Goal: Task Accomplishment & Management: Manage account settings

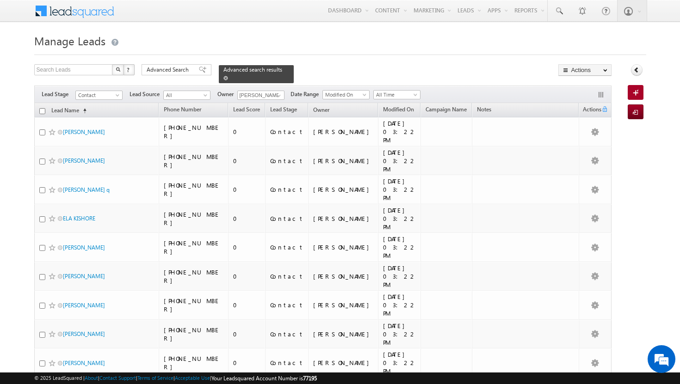
click at [228, 76] on span at bounding box center [225, 78] width 5 height 5
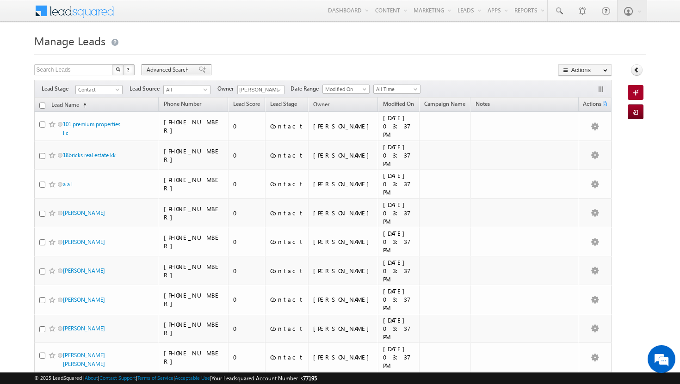
click at [172, 69] on span "Advanced Search" at bounding box center [169, 70] width 45 height 8
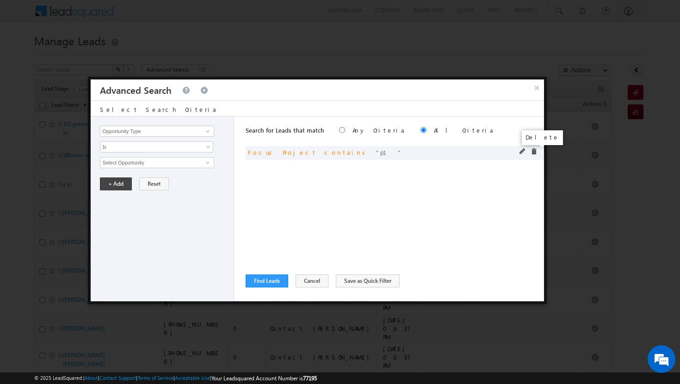
click at [534, 151] on span at bounding box center [533, 151] width 6 height 6
click at [209, 134] on span at bounding box center [207, 131] width 7 height 7
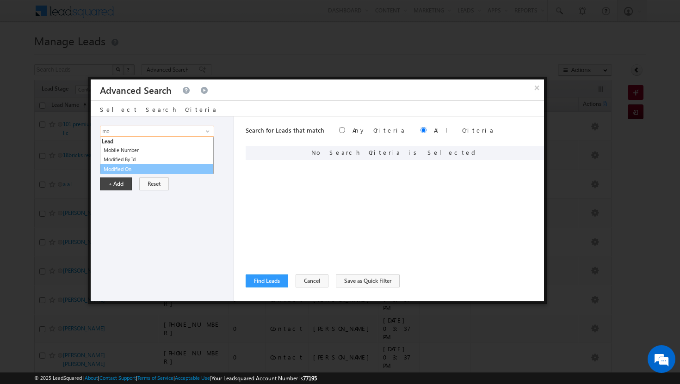
click at [184, 166] on link "Modified On" at bounding box center [157, 169] width 114 height 11
type input "Modified On"
click at [209, 162] on span at bounding box center [208, 164] width 7 height 7
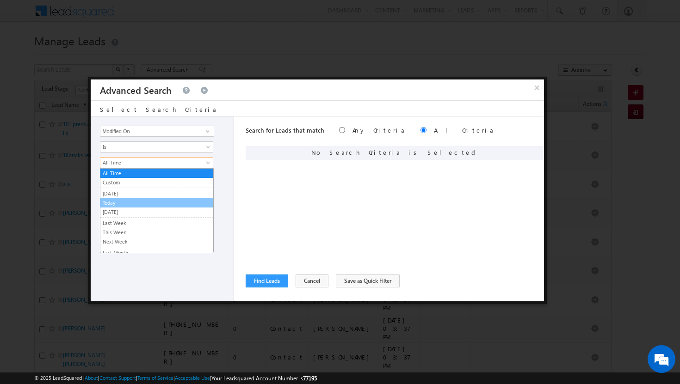
click at [192, 203] on link "Today" at bounding box center [156, 203] width 113 height 8
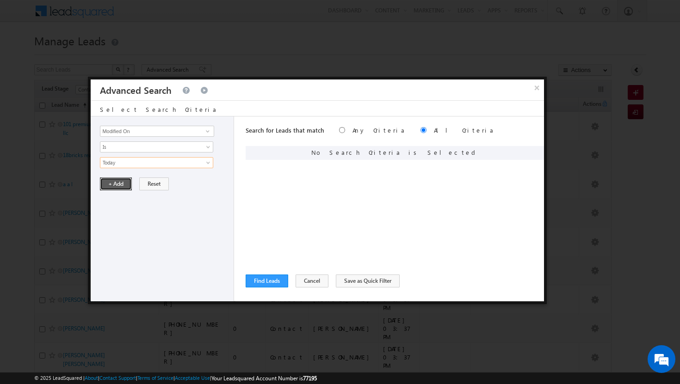
click at [122, 180] on button "+ Add" at bounding box center [116, 184] width 32 height 13
click at [209, 132] on span at bounding box center [207, 131] width 7 height 7
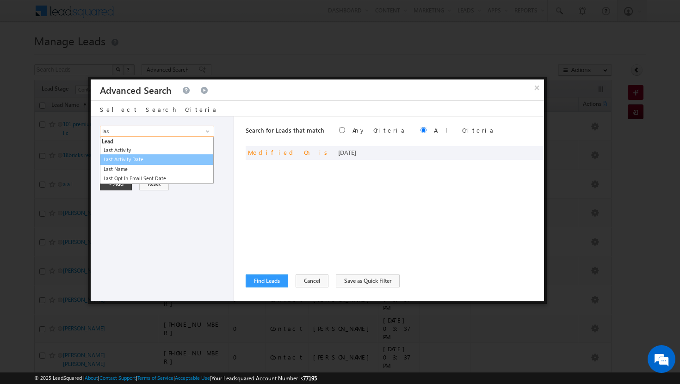
click at [144, 157] on link "Last Activity Date" at bounding box center [157, 159] width 114 height 11
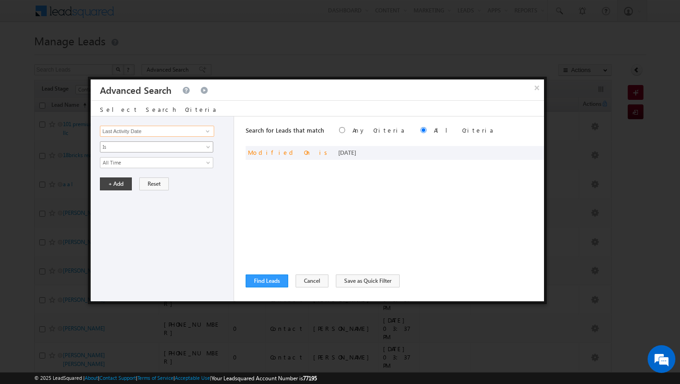
type input "Last Activity Date"
click at [206, 148] on span at bounding box center [208, 148] width 7 height 7
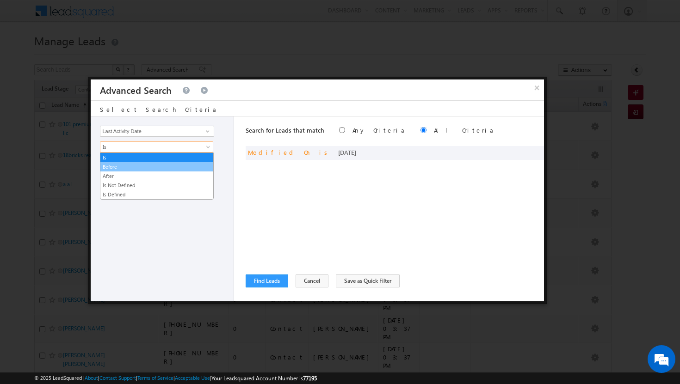
click at [185, 168] on link "Before" at bounding box center [156, 167] width 113 height 8
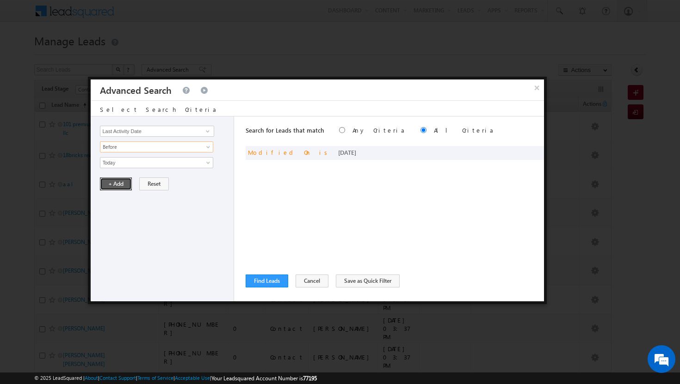
click at [118, 182] on button "+ Add" at bounding box center [116, 184] width 32 height 13
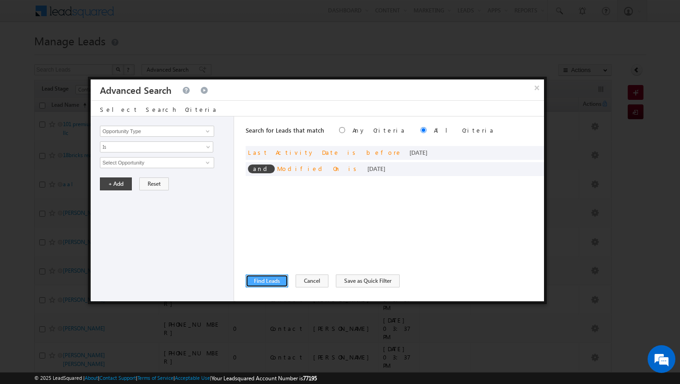
click at [276, 281] on button "Find Leads" at bounding box center [266, 281] width 43 height 13
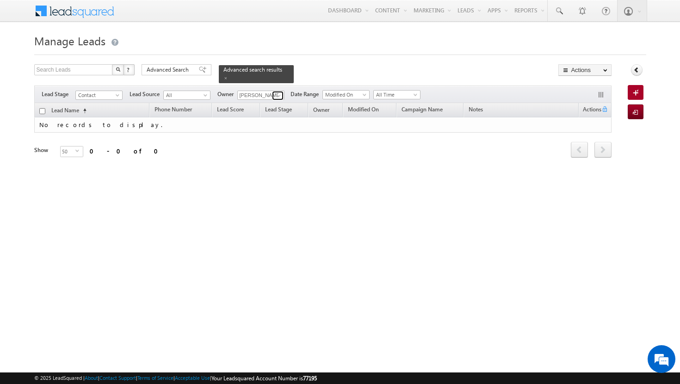
click at [282, 94] on link at bounding box center [278, 95] width 12 height 9
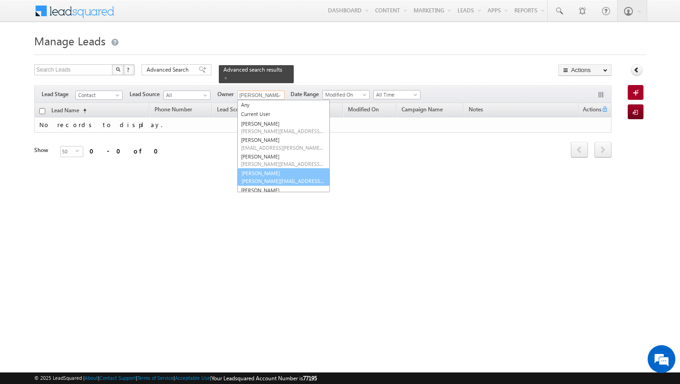
scroll to position [52, 0]
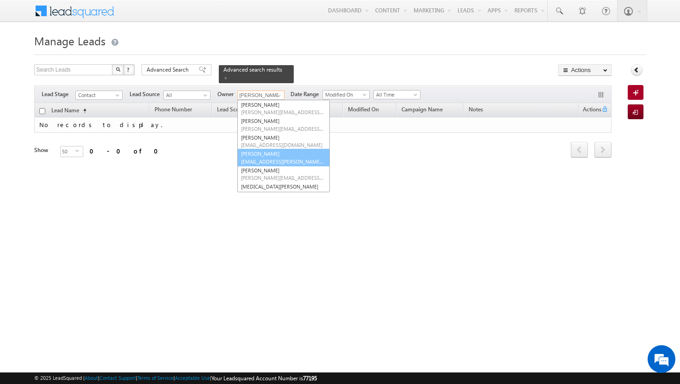
click at [268, 149] on link "[PERSON_NAME] [PERSON_NAME][EMAIL_ADDRESS][PERSON_NAME][DOMAIN_NAME]" at bounding box center [283, 158] width 92 height 18
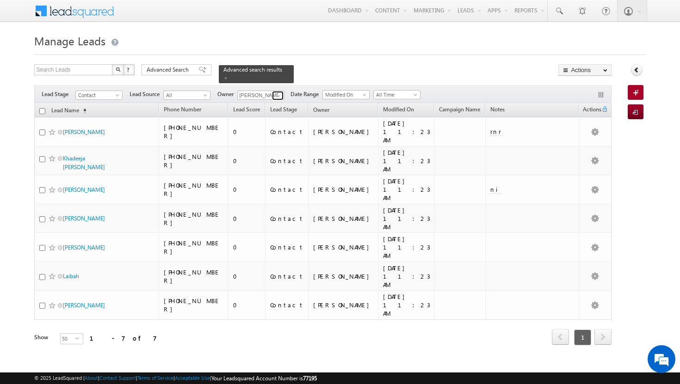
click at [280, 92] on span at bounding box center [278, 95] width 7 height 7
click at [269, 100] on link "[MEDICAL_DATA][PERSON_NAME] [MEDICAL_DATA][PERSON_NAME][EMAIL_ADDRESS][DOMAIN_N…" at bounding box center [283, 109] width 92 height 18
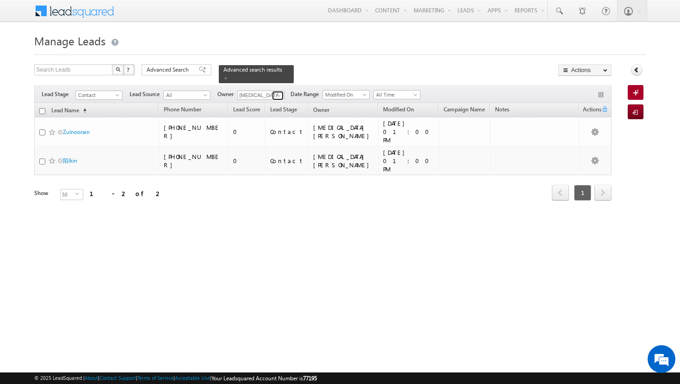
click at [282, 91] on link at bounding box center [278, 95] width 12 height 9
click at [273, 100] on link "[PERSON_NAME] [PERSON_NAME][EMAIL_ADDRESS][PERSON_NAME][DOMAIN_NAME]" at bounding box center [283, 109] width 92 height 18
type input "[PERSON_NAME]"
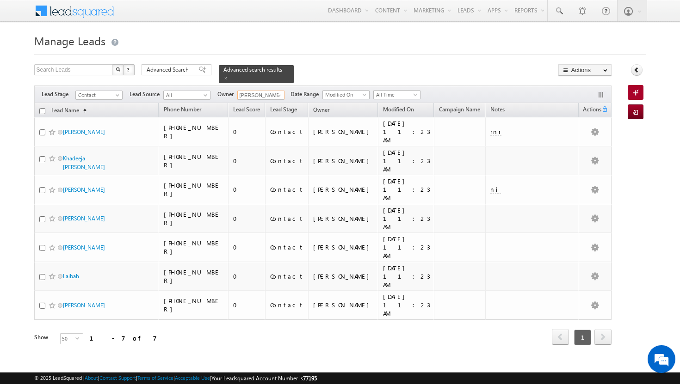
click at [45, 104] on th "Lead Name (sorted ascending)" at bounding box center [96, 110] width 125 height 14
click at [42, 108] on input "checkbox" at bounding box center [42, 111] width 6 height 6
checkbox input "true"
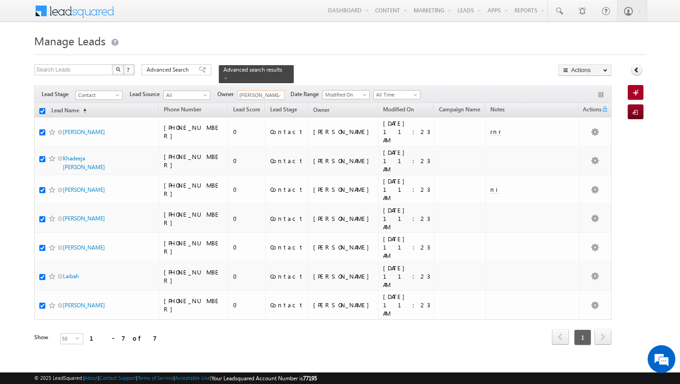
checkbox input "true"
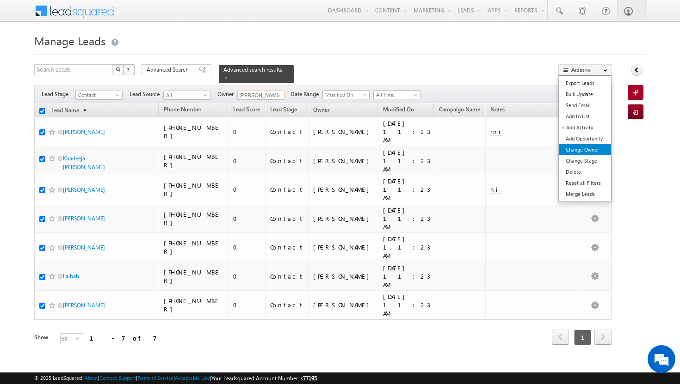
type input "[PERSON_NAME]"
click at [601, 146] on link "Change Owner" at bounding box center [584, 149] width 52 height 11
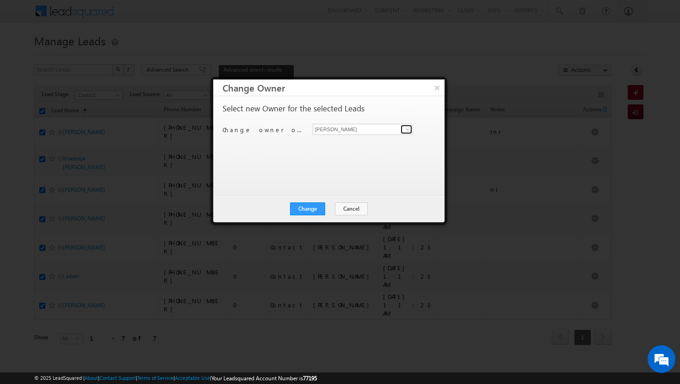
click at [407, 130] on span at bounding box center [407, 129] width 7 height 7
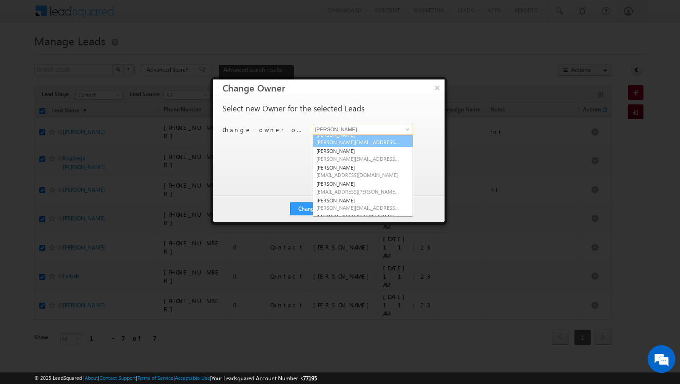
scroll to position [39, 0]
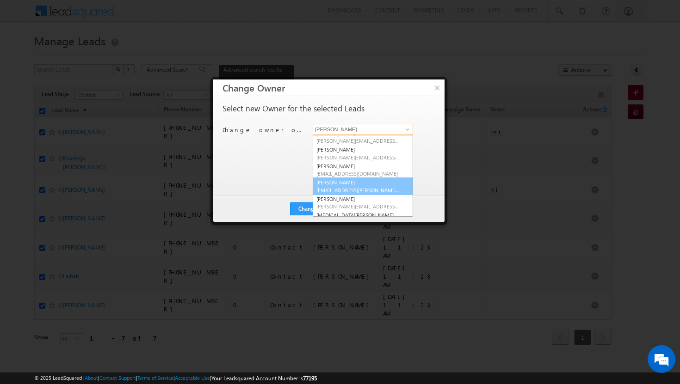
click at [374, 184] on link "[PERSON_NAME] [PERSON_NAME][EMAIL_ADDRESS][PERSON_NAME][DOMAIN_NAME]" at bounding box center [363, 187] width 100 height 18
type input "[PERSON_NAME]"
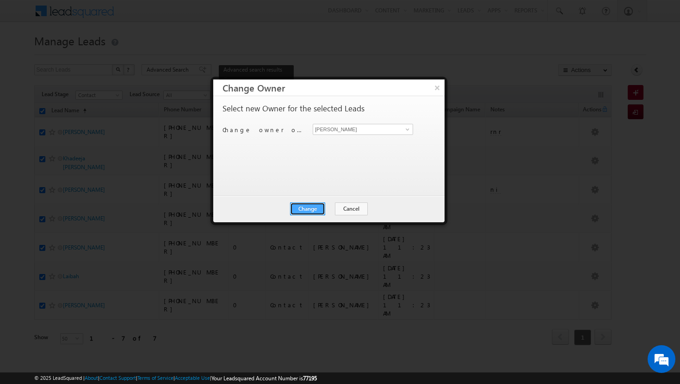
click at [316, 206] on button "Change" at bounding box center [307, 209] width 35 height 13
click at [327, 208] on button "Close" at bounding box center [330, 209] width 30 height 13
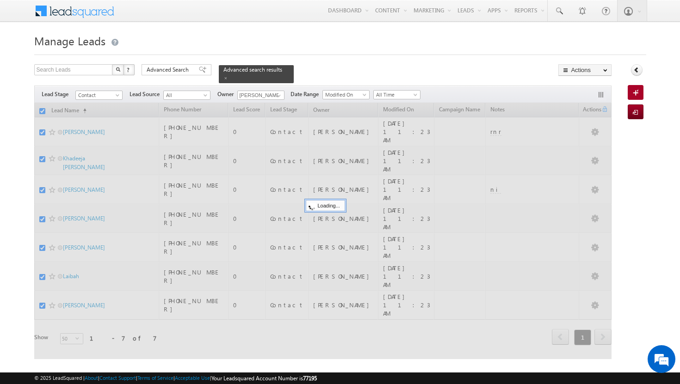
checkbox input "false"
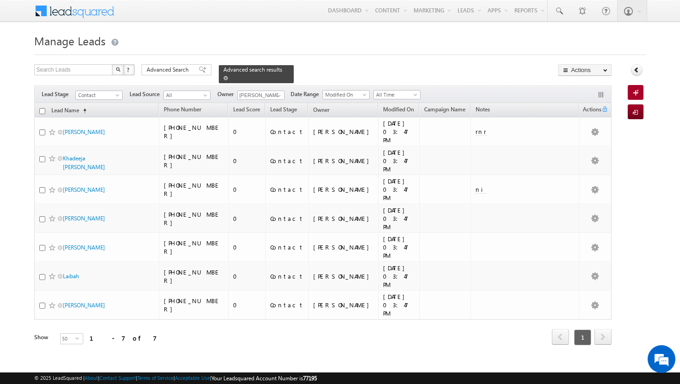
click at [228, 76] on span at bounding box center [225, 78] width 5 height 5
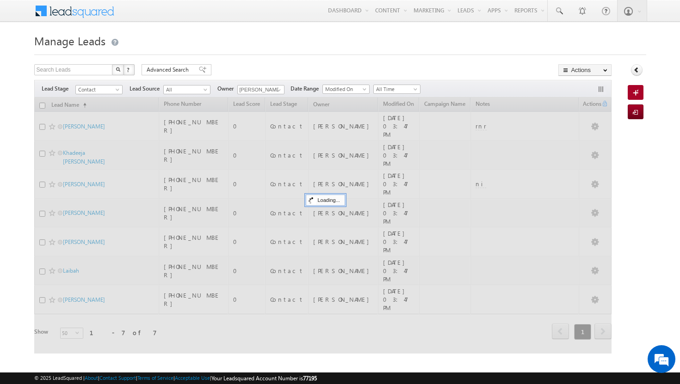
click at [274, 68] on div "Search Leads X ? 7 results found Advanced Search Advanced Search Advanced searc…" at bounding box center [322, 70] width 577 height 13
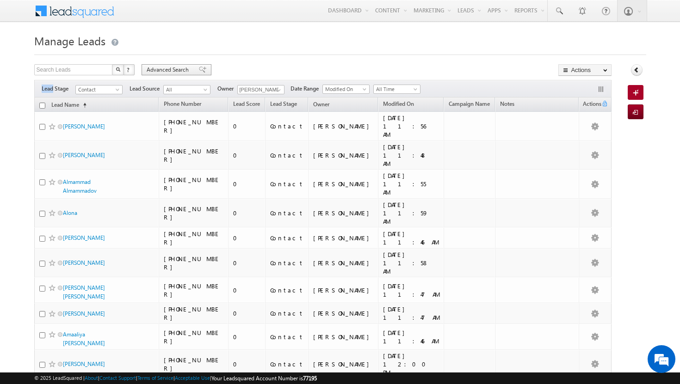
click at [199, 69] on span at bounding box center [202, 70] width 7 height 6
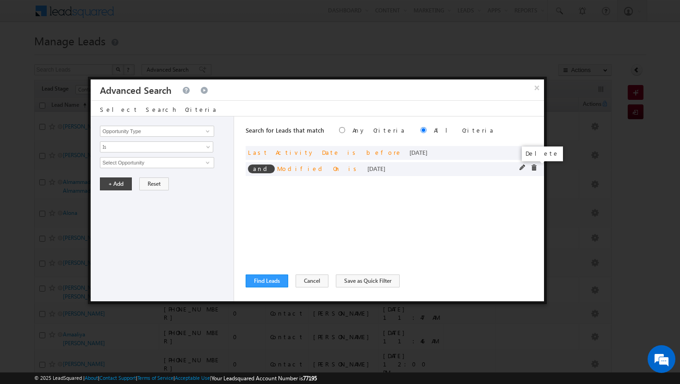
click at [531, 167] on span at bounding box center [533, 168] width 6 height 6
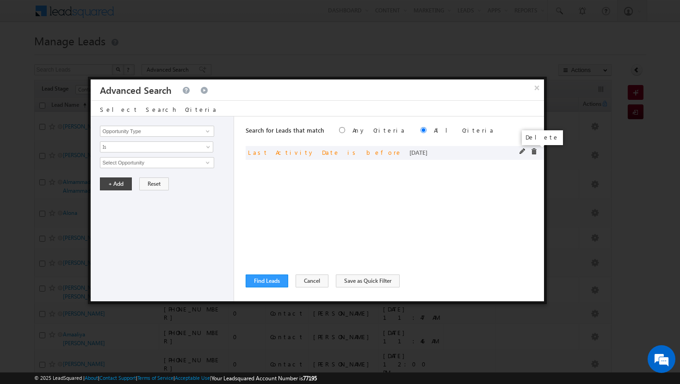
click at [534, 153] on span at bounding box center [533, 151] width 6 height 6
click at [209, 130] on span at bounding box center [207, 131] width 7 height 7
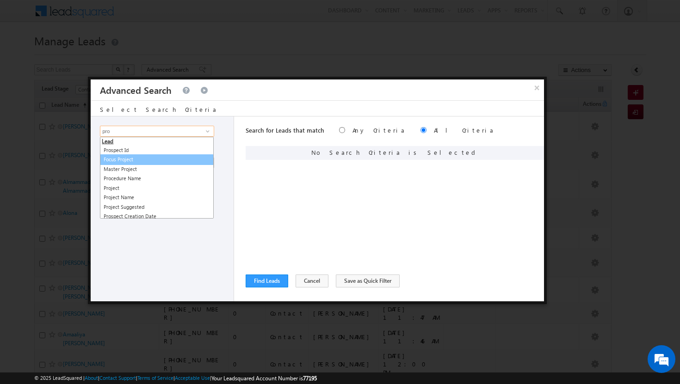
click at [140, 163] on link "Focus Project" at bounding box center [157, 159] width 114 height 11
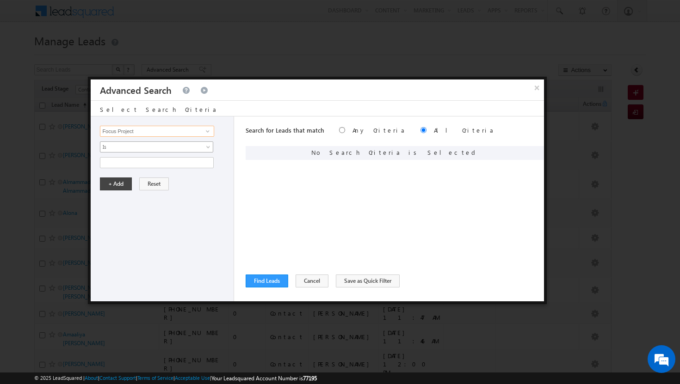
type input "Focus Project"
click at [208, 147] on span at bounding box center [208, 148] width 7 height 7
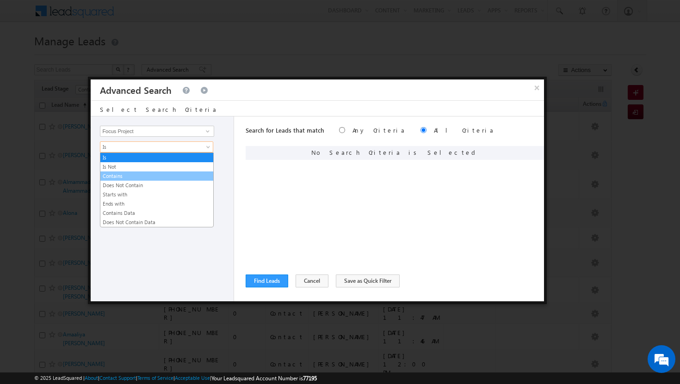
click at [184, 175] on link "Contains" at bounding box center [156, 176] width 113 height 8
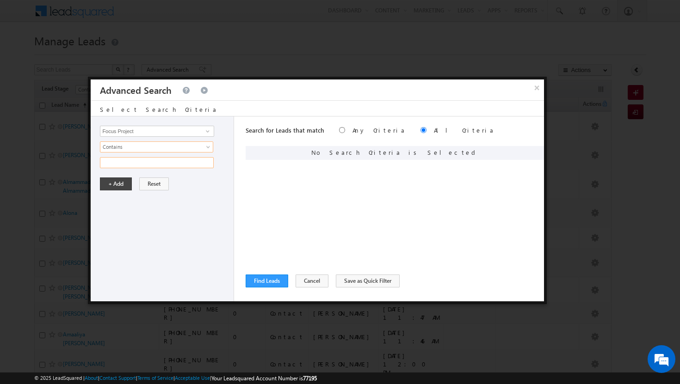
click at [198, 163] on input "text" at bounding box center [157, 162] width 114 height 11
type input "p1"
click at [112, 189] on button "+ Add" at bounding box center [116, 184] width 32 height 13
click at [263, 282] on button "Find Leads" at bounding box center [266, 281] width 43 height 13
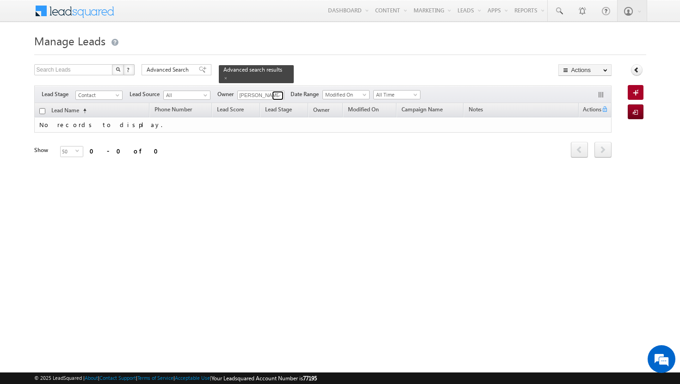
click at [280, 92] on span at bounding box center [278, 95] width 7 height 7
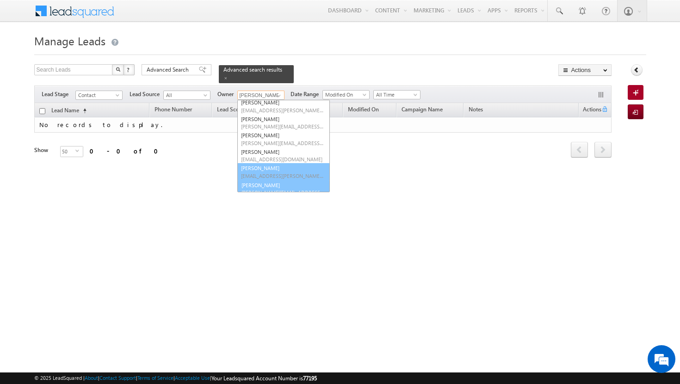
scroll to position [43, 0]
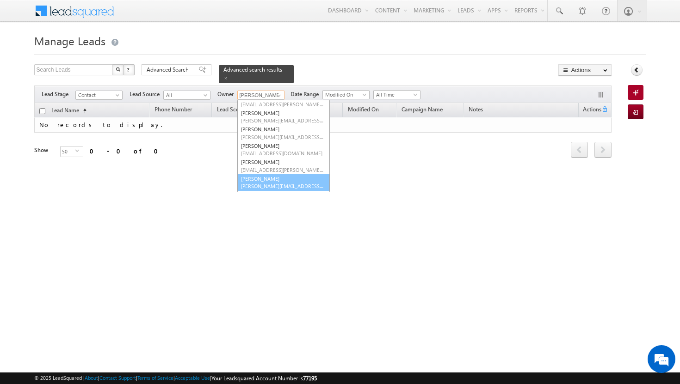
click at [260, 177] on link "[PERSON_NAME] [PERSON_NAME][EMAIL_ADDRESS][PERSON_NAME][DOMAIN_NAME]" at bounding box center [283, 183] width 92 height 18
type input "[PERSON_NAME]"
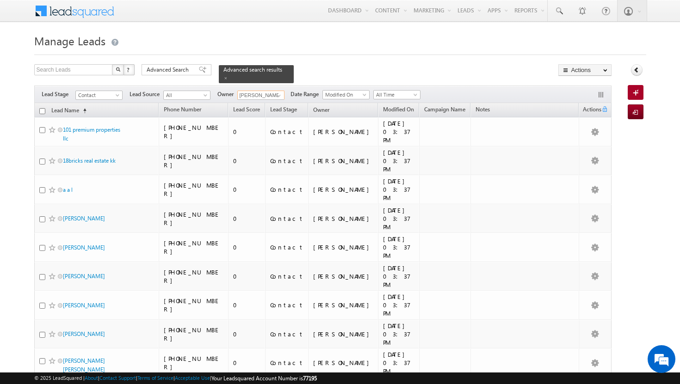
click at [41, 108] on input "checkbox" at bounding box center [42, 111] width 6 height 6
checkbox input "true"
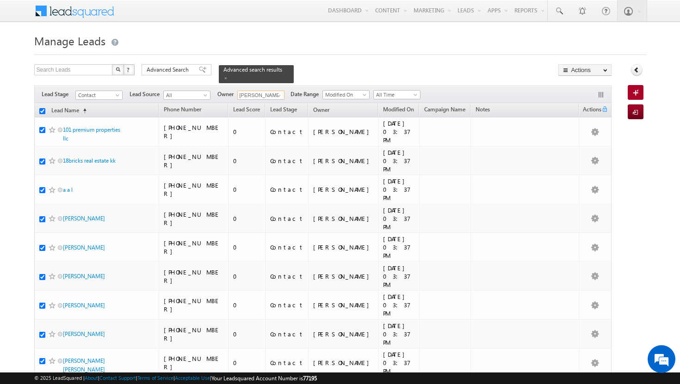
checkbox input "true"
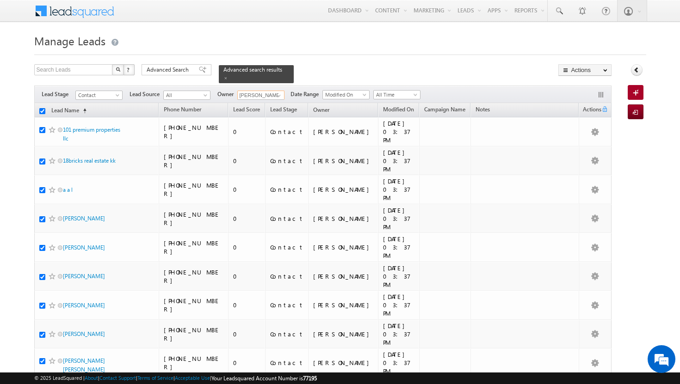
checkbox input "true"
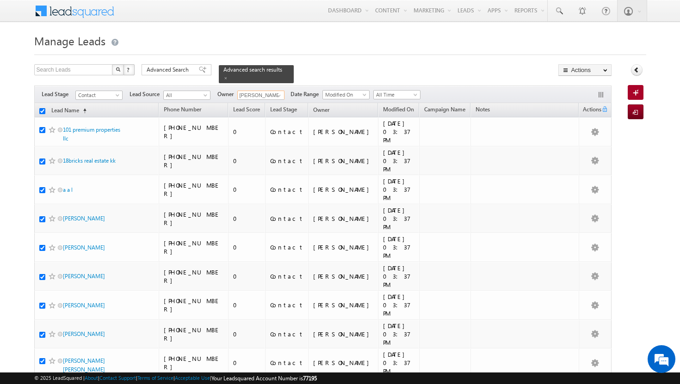
checkbox input "true"
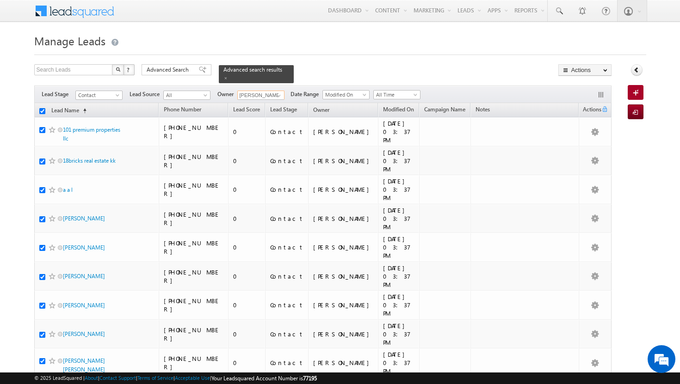
checkbox input "true"
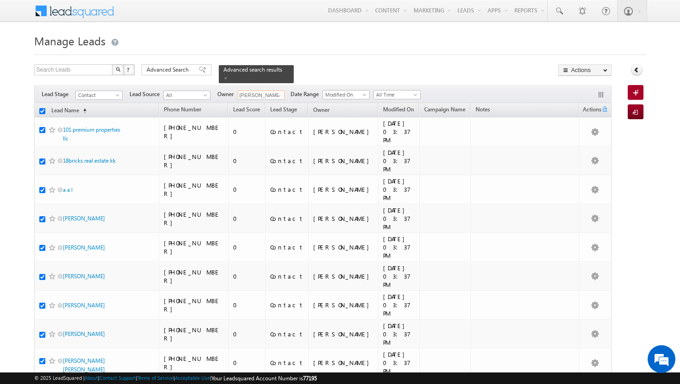
checkbox input "true"
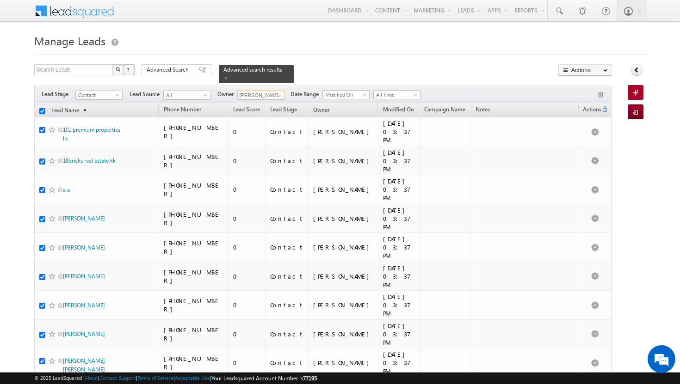
checkbox input "true"
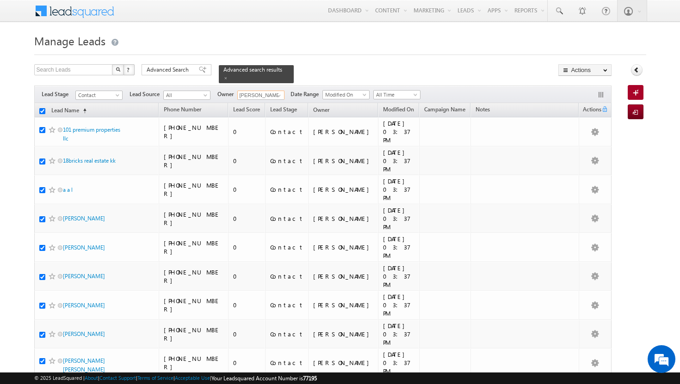
checkbox input "true"
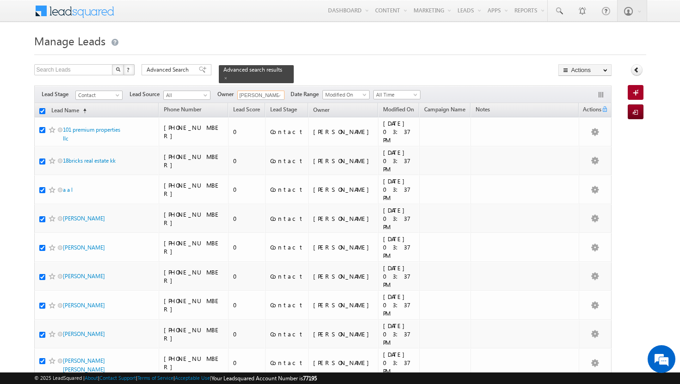
checkbox input "true"
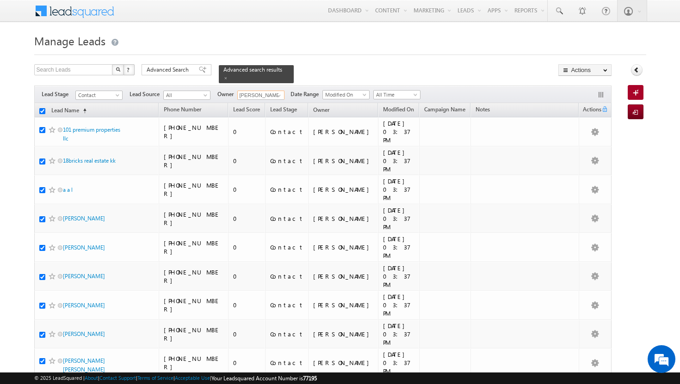
checkbox input "true"
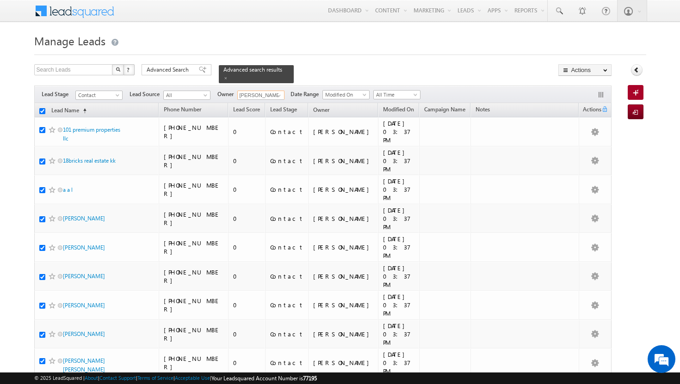
checkbox input "true"
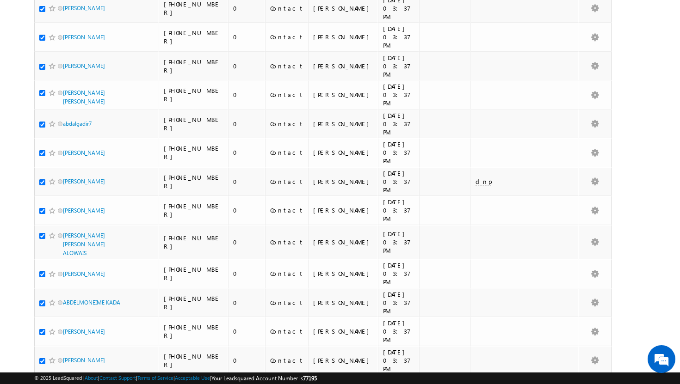
scroll to position [0, 0]
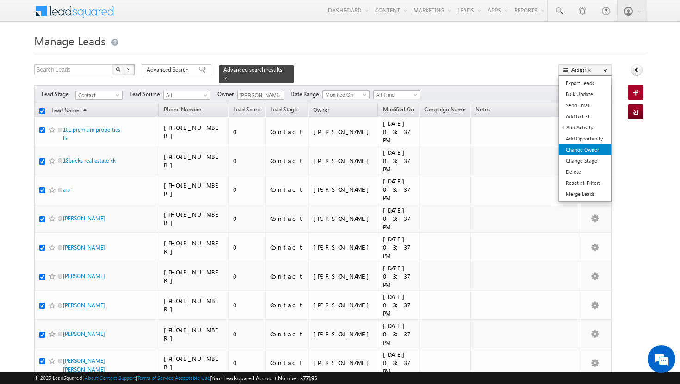
click at [585, 152] on link "Change Owner" at bounding box center [584, 149] width 52 height 11
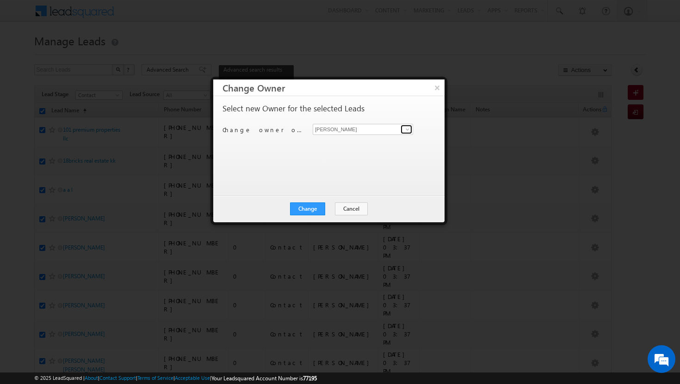
click at [406, 127] on span at bounding box center [407, 129] width 7 height 7
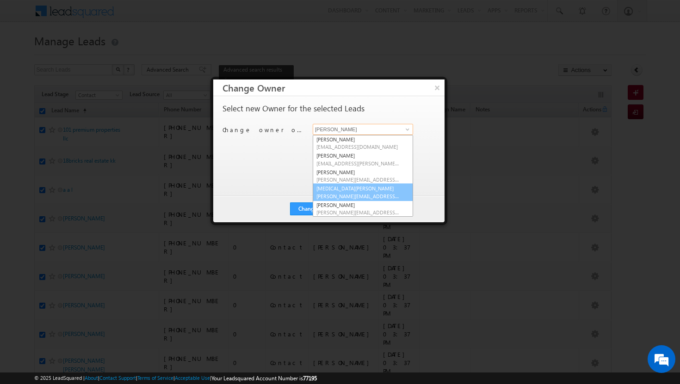
click at [363, 193] on span "[PERSON_NAME][EMAIL_ADDRESS][DOMAIN_NAME]" at bounding box center [357, 196] width 83 height 7
type input "[MEDICAL_DATA][PERSON_NAME]"
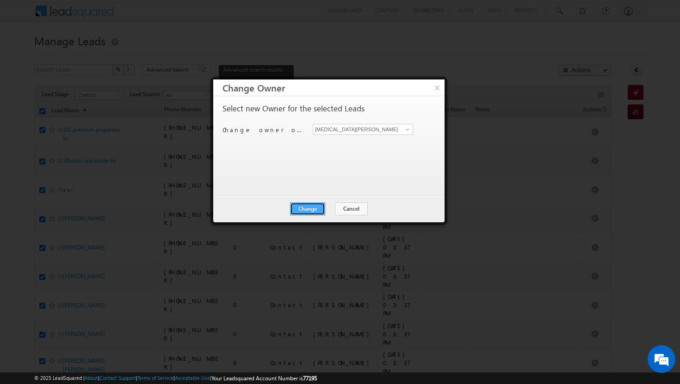
click at [308, 206] on button "Change" at bounding box center [307, 209] width 35 height 13
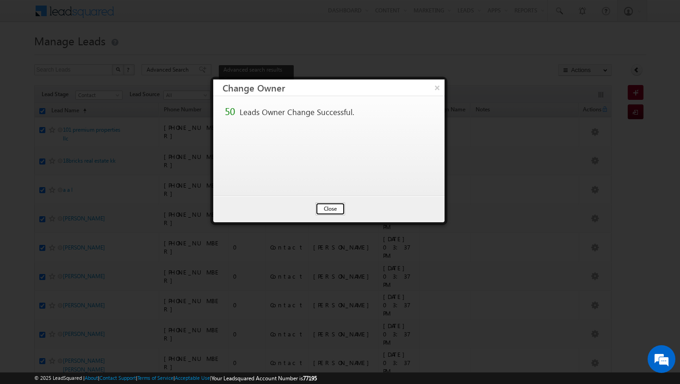
click at [324, 208] on button "Close" at bounding box center [330, 209] width 30 height 13
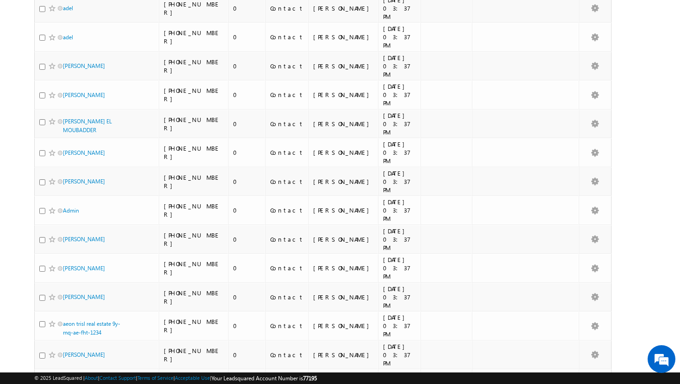
scroll to position [0, 0]
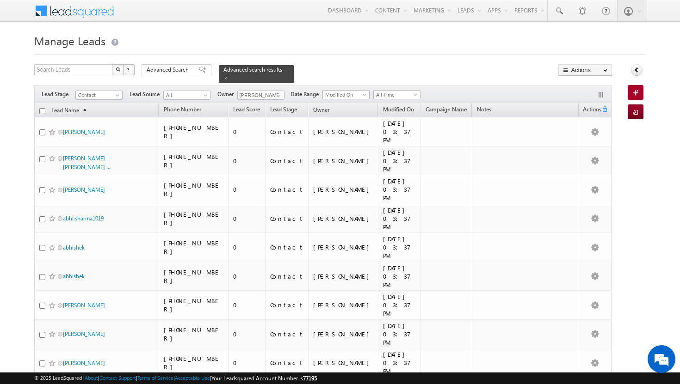
click at [41, 108] on input "checkbox" at bounding box center [42, 111] width 6 height 6
checkbox input "true"
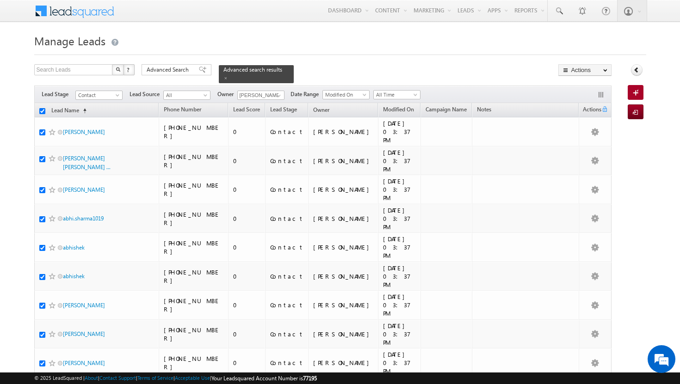
checkbox input "true"
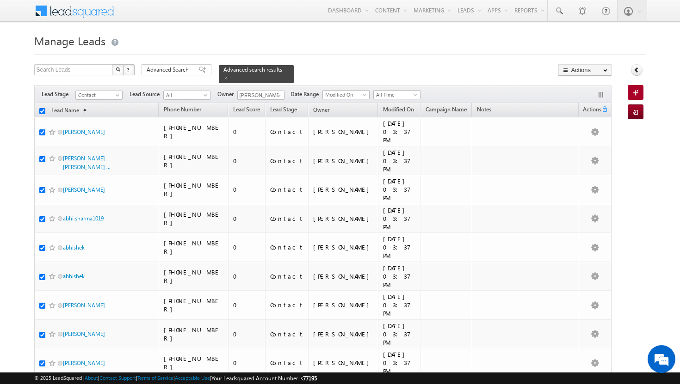
checkbox input "true"
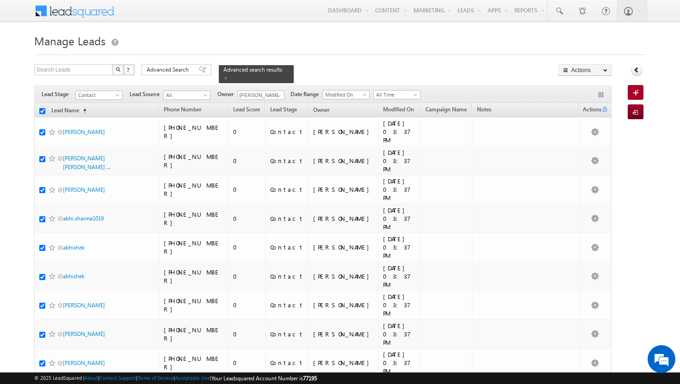
checkbox input "true"
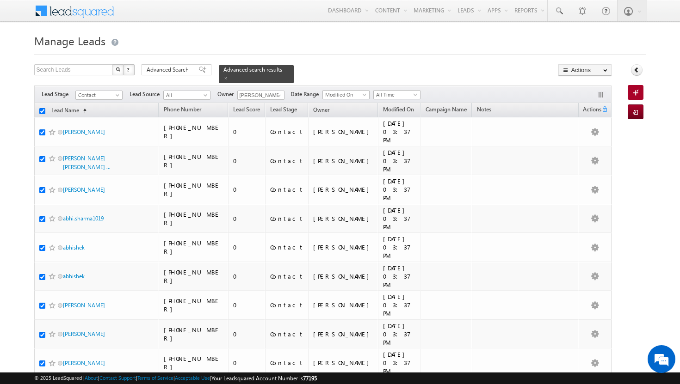
checkbox input "true"
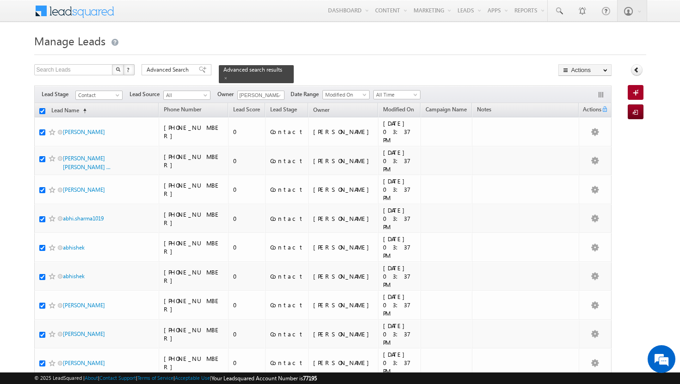
checkbox input "true"
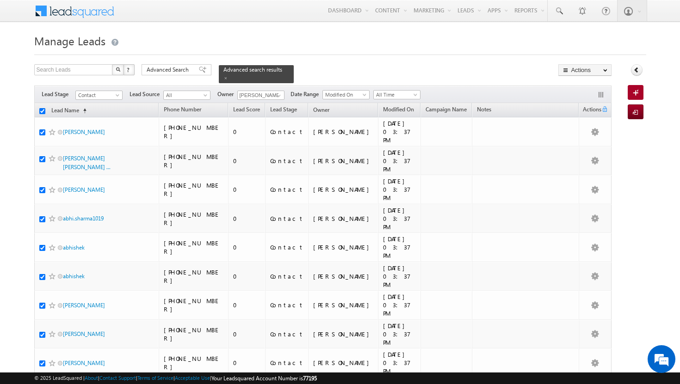
checkbox input "true"
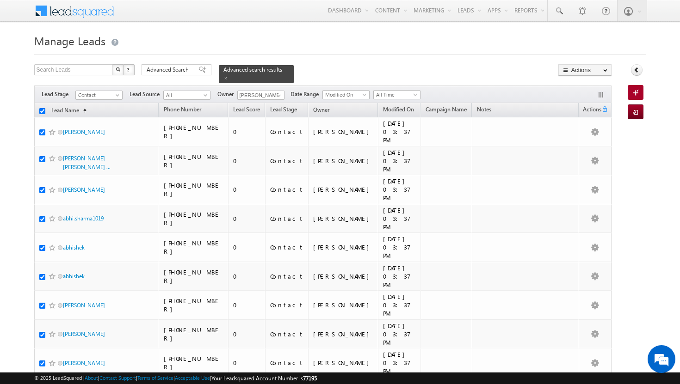
checkbox input "true"
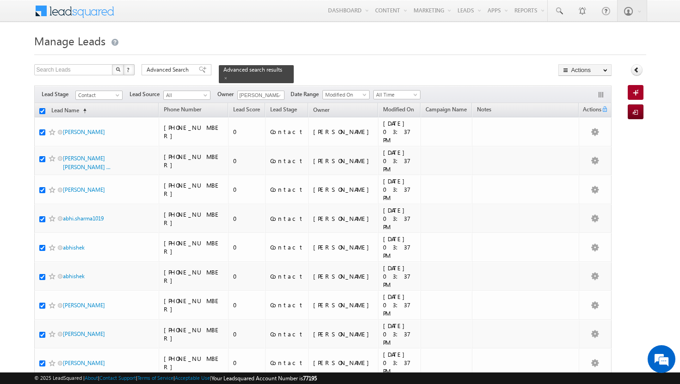
checkbox input "true"
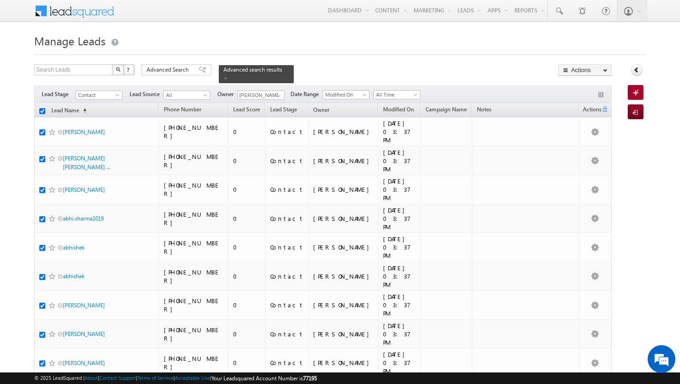
checkbox input "true"
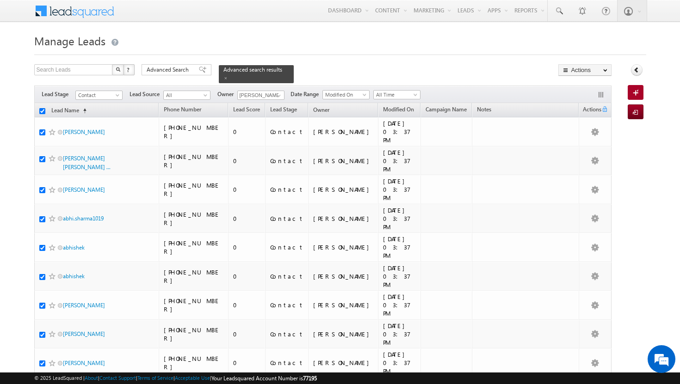
checkbox input "true"
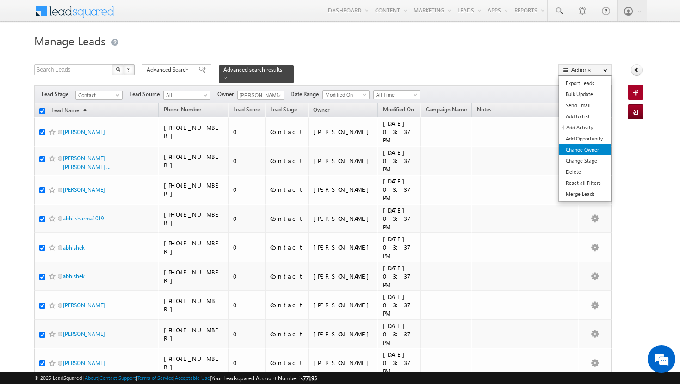
click at [587, 151] on link "Change Owner" at bounding box center [584, 149] width 52 height 11
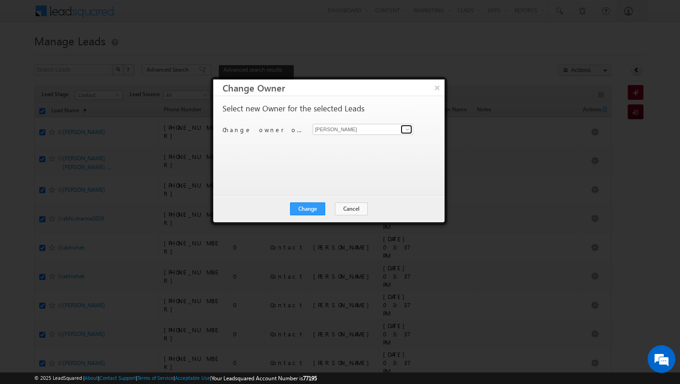
click at [406, 128] on span at bounding box center [407, 129] width 7 height 7
click at [379, 137] on link "[PERSON_NAME] [PERSON_NAME][EMAIL_ADDRESS][PERSON_NAME][DOMAIN_NAME]" at bounding box center [363, 144] width 100 height 18
type input "[PERSON_NAME]"
click at [321, 205] on button "Change" at bounding box center [307, 209] width 35 height 13
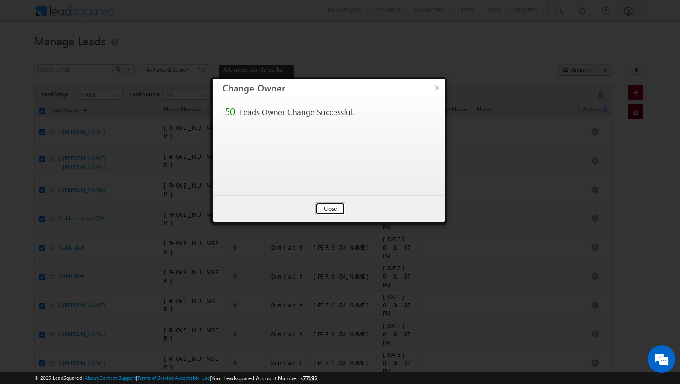
click at [334, 207] on button "Close" at bounding box center [330, 209] width 30 height 13
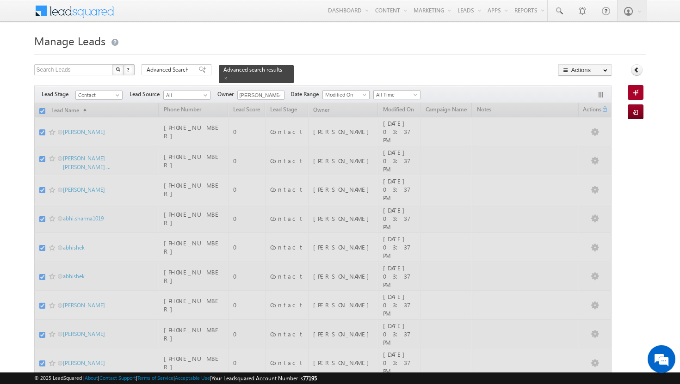
checkbox input "false"
